Goal: Navigation & Orientation: Find specific page/section

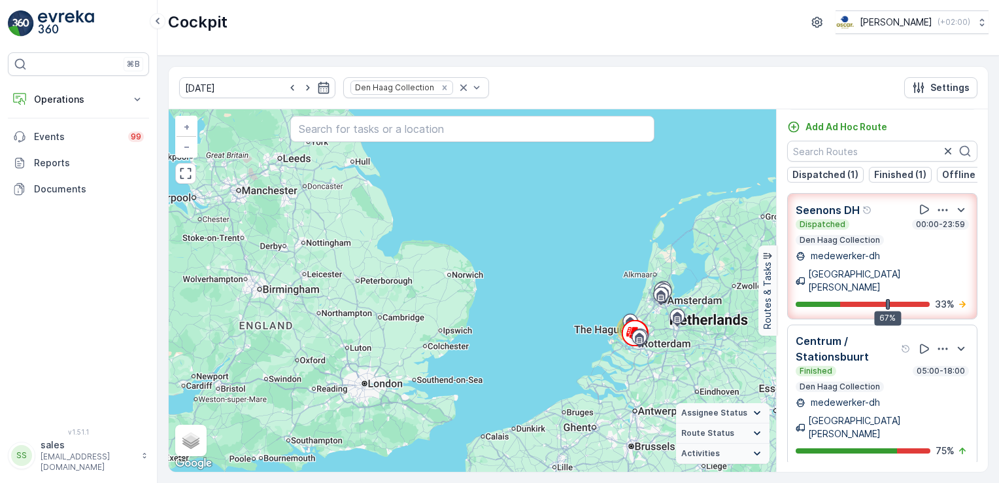
scroll to position [41, 0]
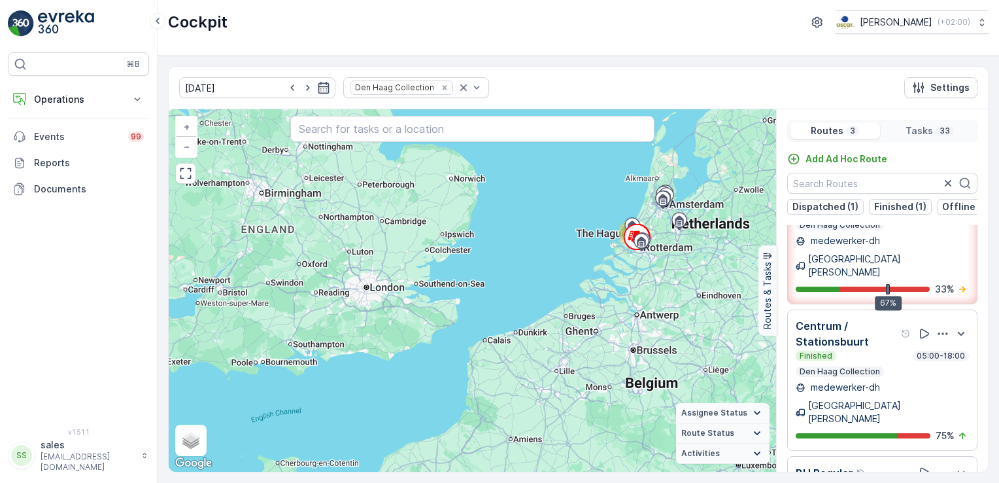
click at [853, 351] on div "Finished 05:00-18:00" at bounding box center [882, 356] width 173 height 10
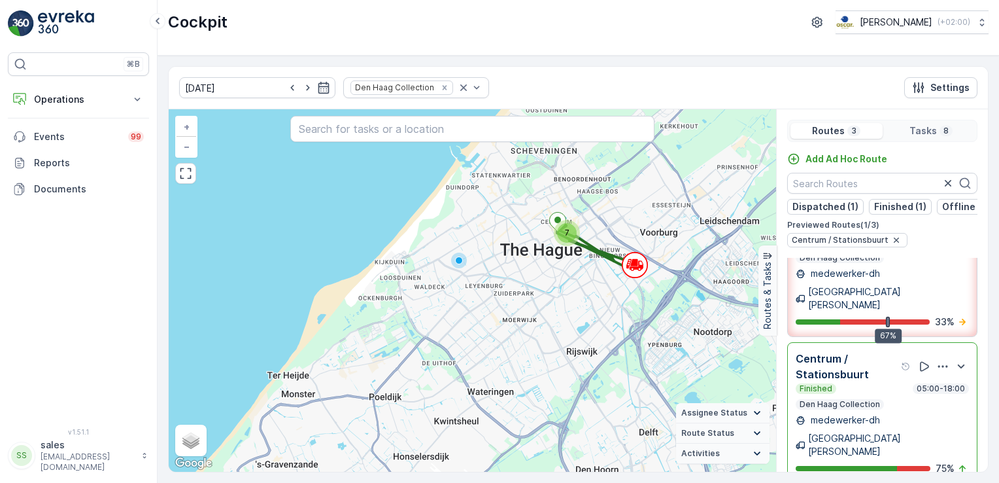
click at [828, 351] on p "Centrum / Stationsbuurt" at bounding box center [847, 366] width 103 height 31
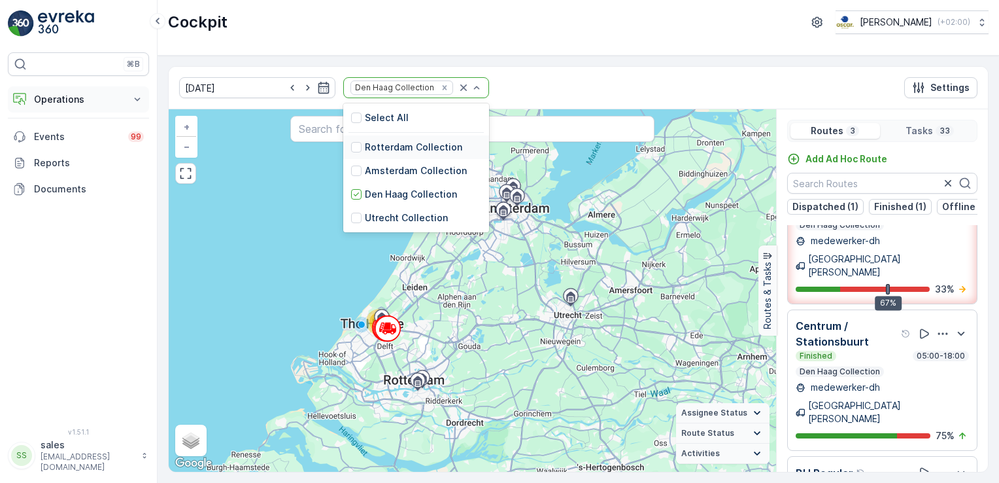
click at [80, 97] on p "Operations" at bounding box center [78, 99] width 89 height 13
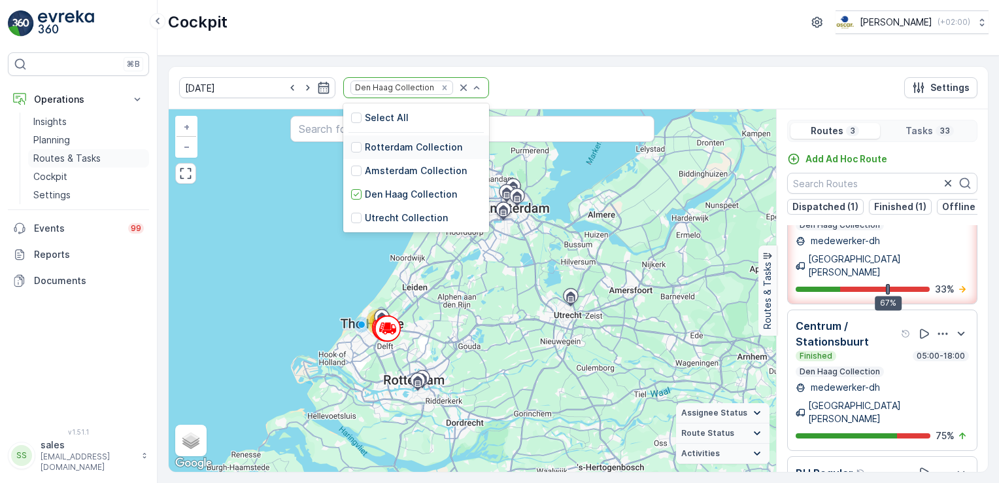
click at [75, 154] on p "Routes & Tasks" at bounding box center [66, 158] width 67 height 13
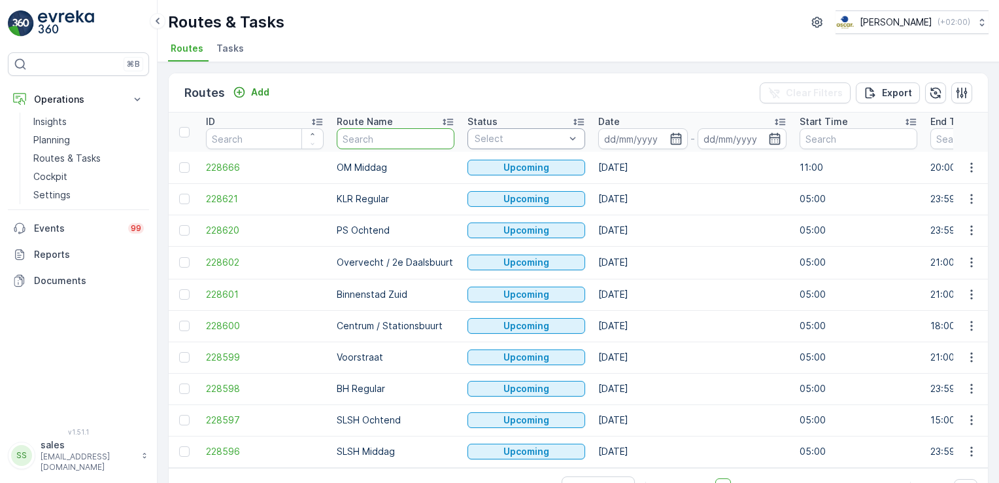
click at [444, 140] on input "text" at bounding box center [396, 138] width 118 height 21
click at [53, 121] on p "Insights" at bounding box center [49, 121] width 33 height 13
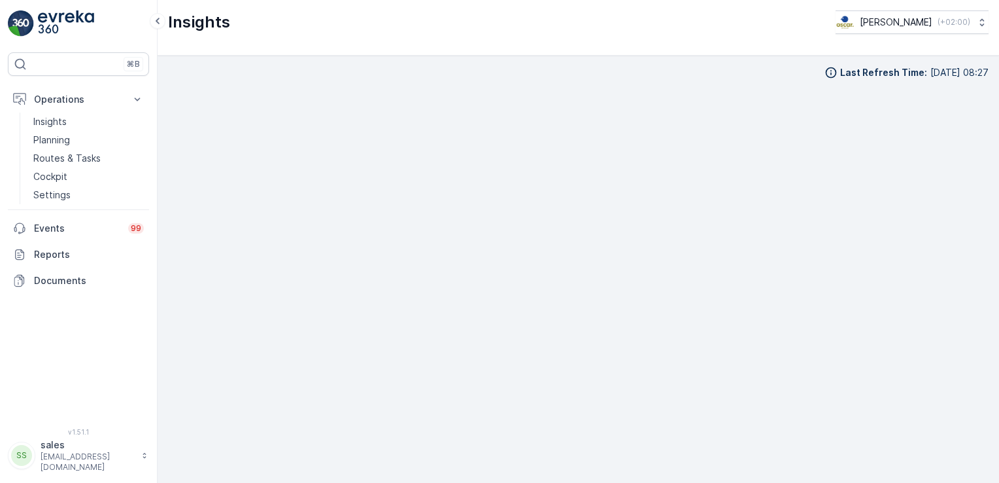
scroll to position [13, 0]
click at [55, 143] on p "Planning" at bounding box center [51, 139] width 37 height 13
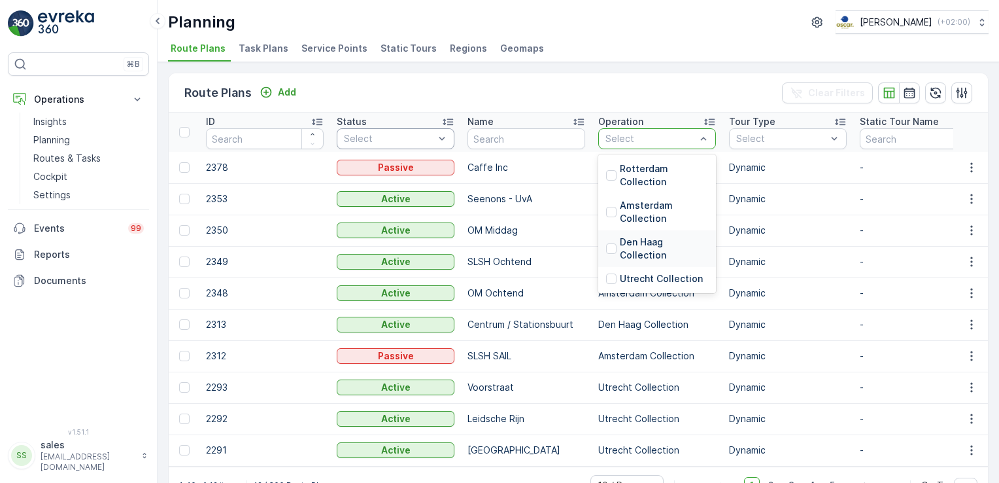
click at [613, 241] on div "Den Haag Collection" at bounding box center [657, 248] width 102 height 26
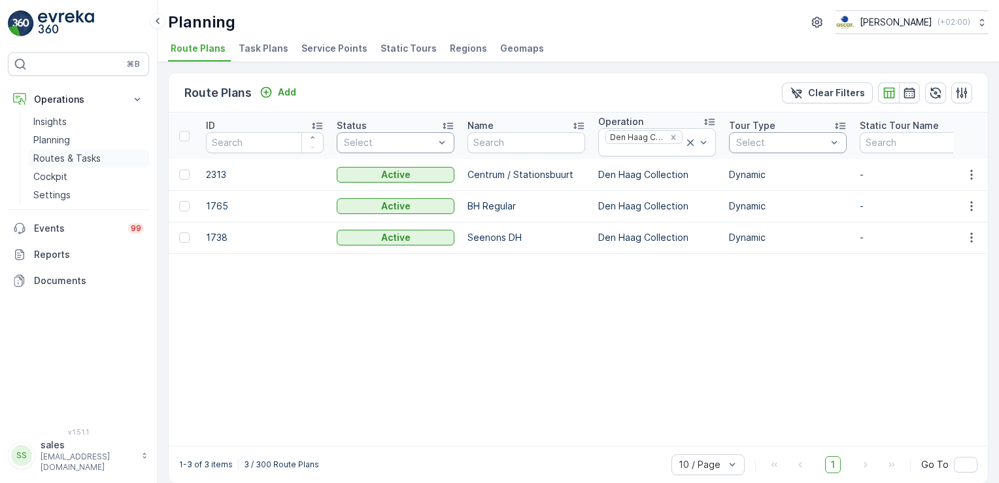
click at [80, 156] on p "Routes & Tasks" at bounding box center [66, 158] width 67 height 13
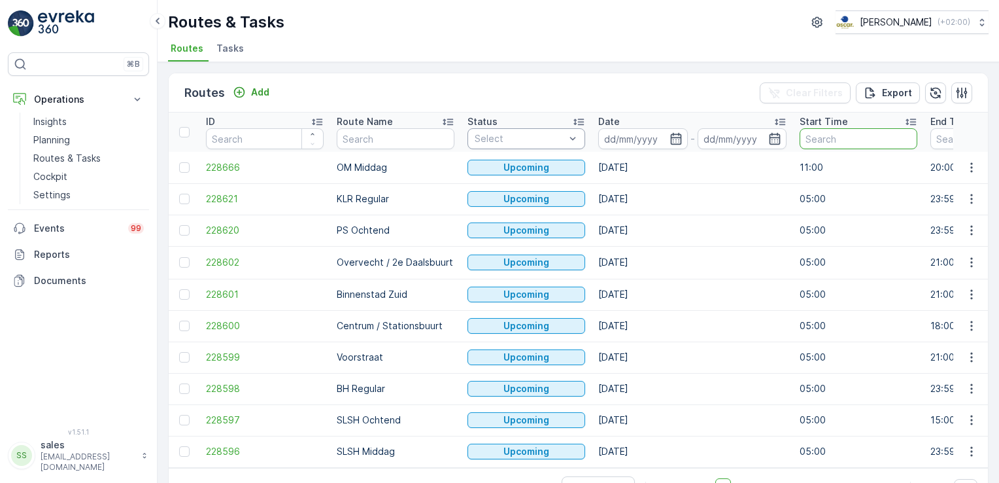
click at [847, 143] on input "text" at bounding box center [859, 138] width 118 height 21
click at [52, 174] on p "Cockpit" at bounding box center [50, 176] width 34 height 13
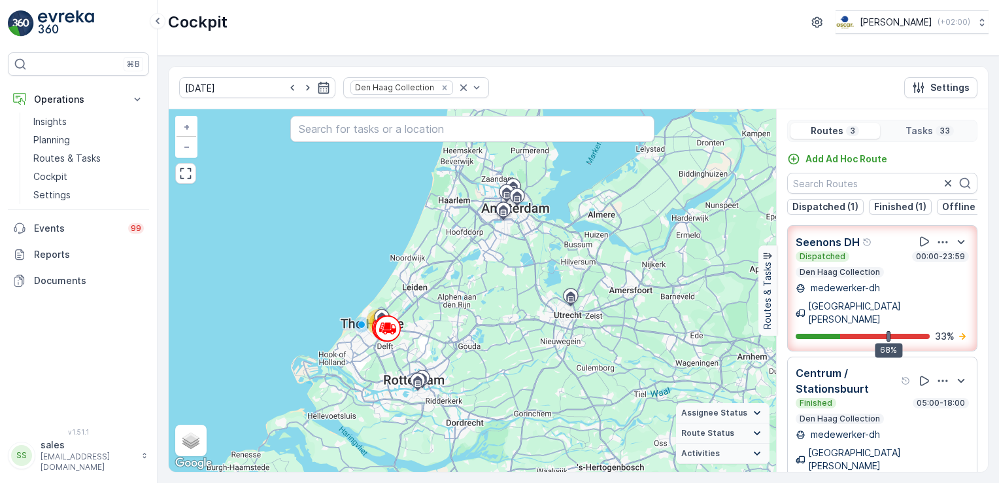
click at [863, 365] on p "Centrum / Stationsbuurt" at bounding box center [847, 380] width 103 height 31
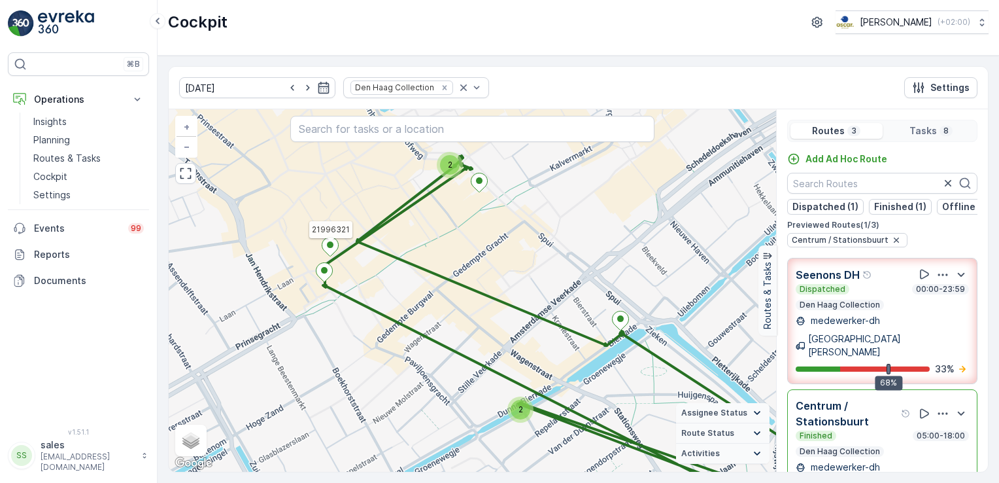
click at [330, 247] on ellipse at bounding box center [330, 244] width 7 height 7
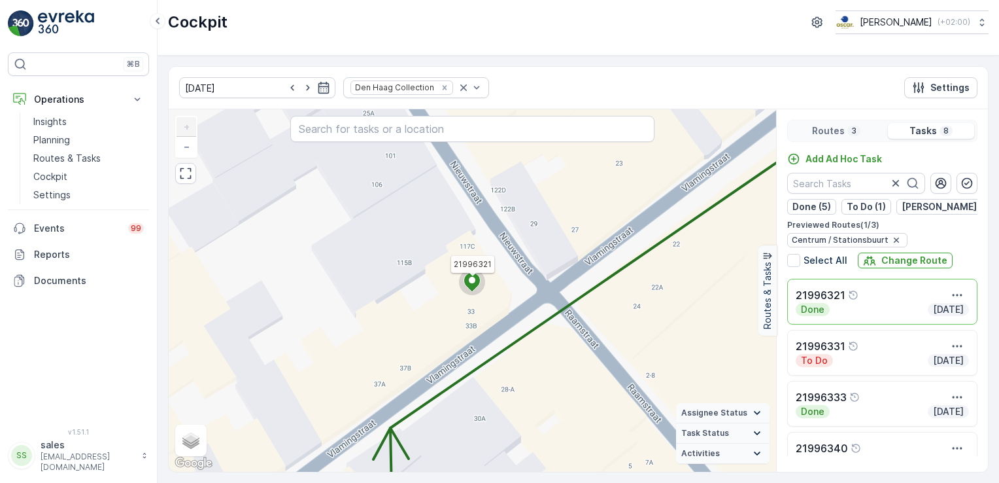
click at [466, 283] on icon at bounding box center [472, 282] width 16 height 19
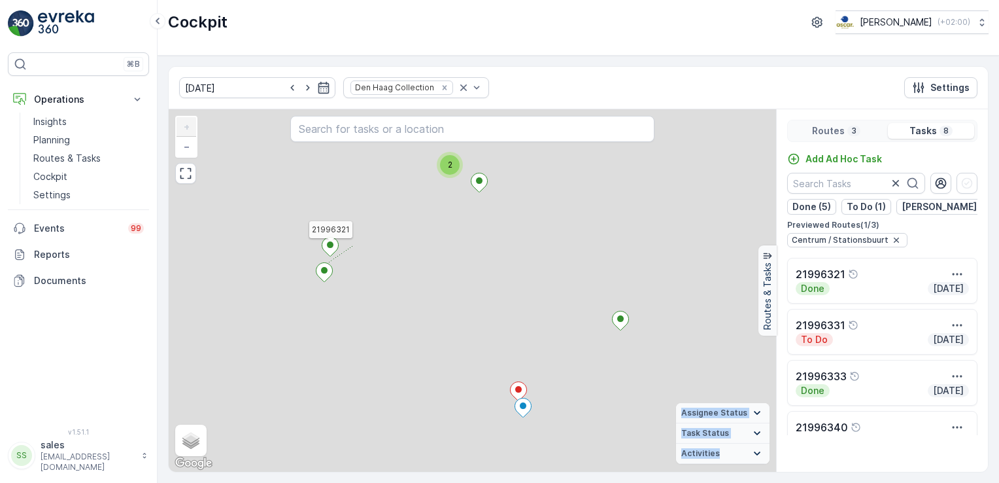
click at [466, 283] on div "2 21996321 + − Satellite Roadmap Terrain Hybrid Leaflet Keyboard shortcuts Map …" at bounding box center [472, 290] width 607 height 362
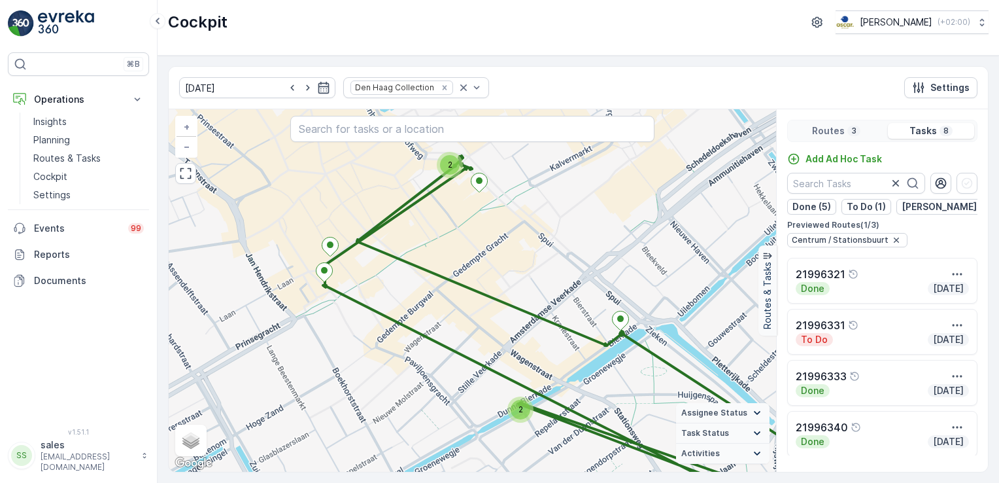
click at [834, 333] on p "21996331" at bounding box center [821, 325] width 50 height 16
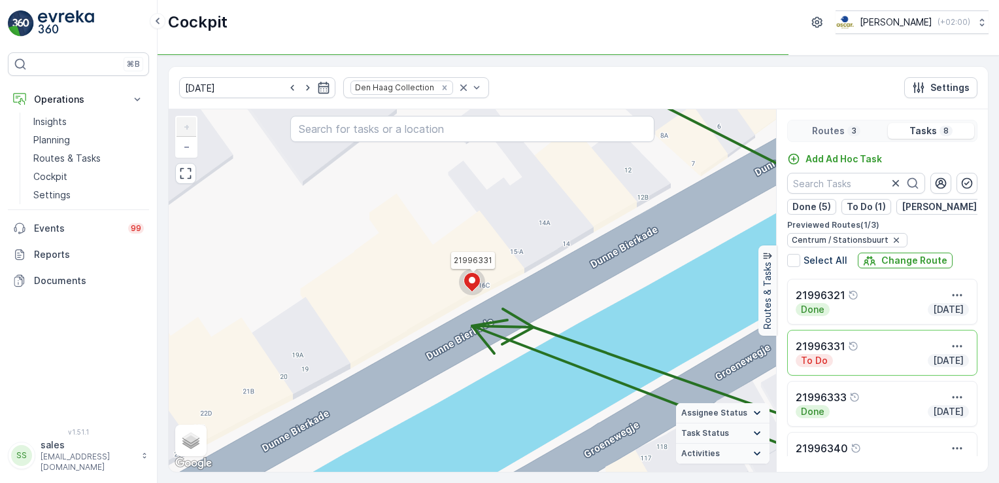
click at [823, 352] on p "21996331" at bounding box center [821, 346] width 50 height 16
